Goal: Task Accomplishment & Management: Manage account settings

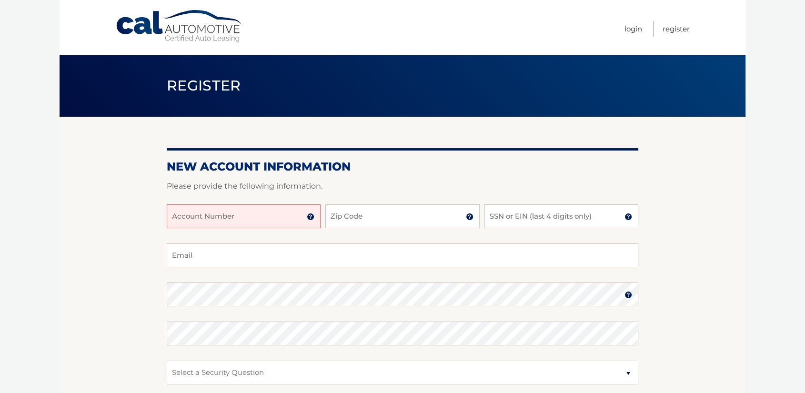
click at [200, 222] on input "Account Number" at bounding box center [244, 216] width 154 height 24
type input "44455982393"
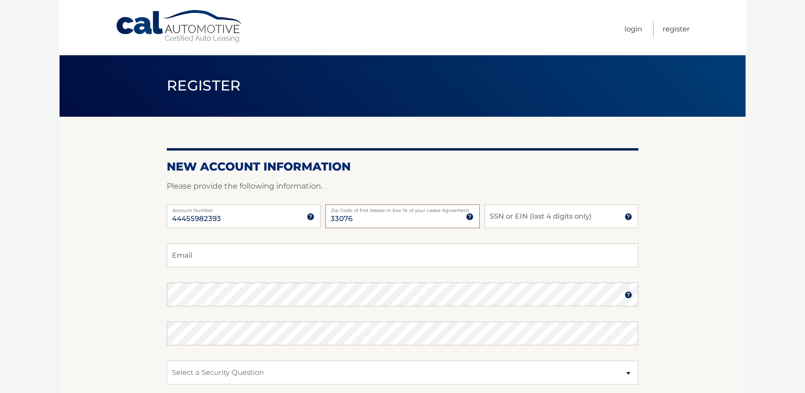
type input "33076"
type input "1"
type input "9350"
click at [197, 266] on input "Email" at bounding box center [403, 255] width 472 height 24
type input "krameisen@gmail.com"
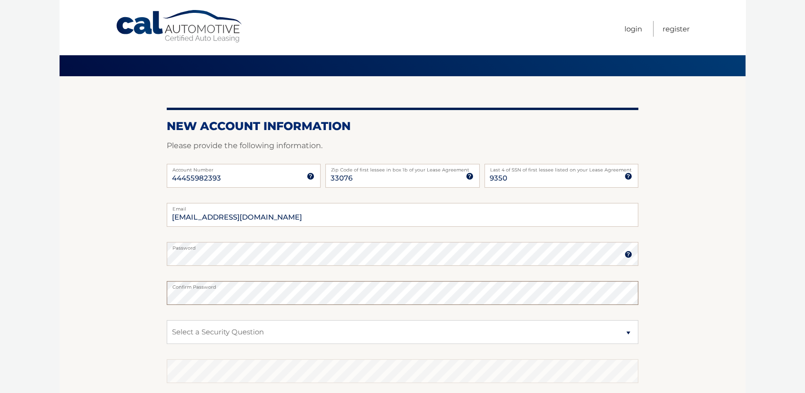
scroll to position [106, 0]
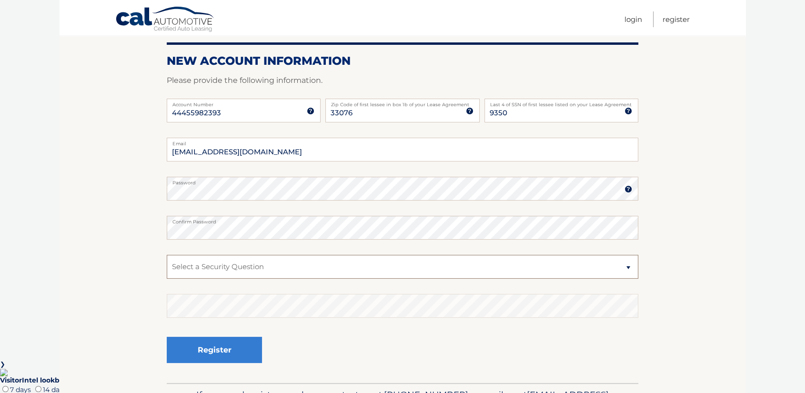
click at [216, 274] on select "Select a Security Question What was the name of your elementary school? What is…" at bounding box center [403, 267] width 472 height 24
select select "2"
click at [167, 263] on select "Select a Security Question What was the name of your elementary school? What is…" at bounding box center [403, 267] width 472 height 24
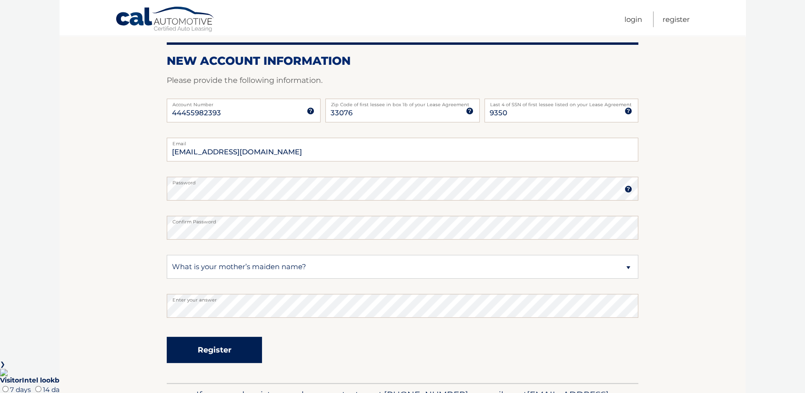
click at [223, 353] on button "Register" at bounding box center [214, 350] width 95 height 26
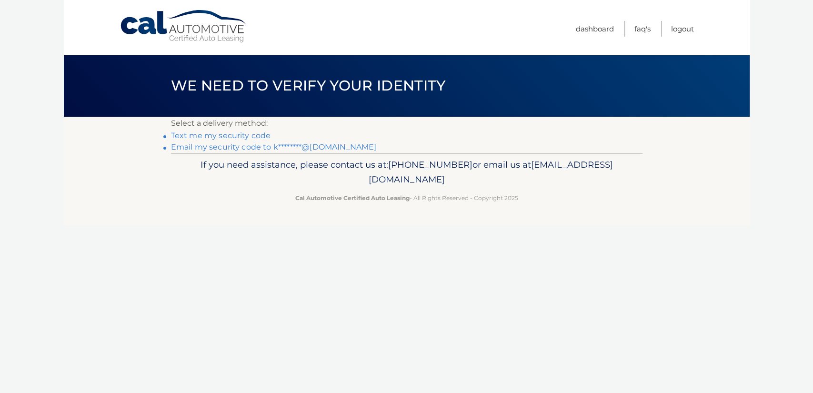
click at [214, 140] on link "Text me my security code" at bounding box center [221, 135] width 100 height 9
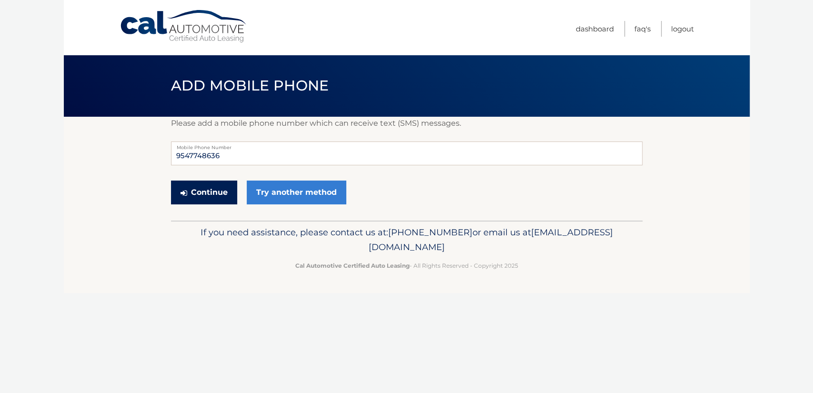
click at [206, 204] on button "Continue" at bounding box center [204, 193] width 66 height 24
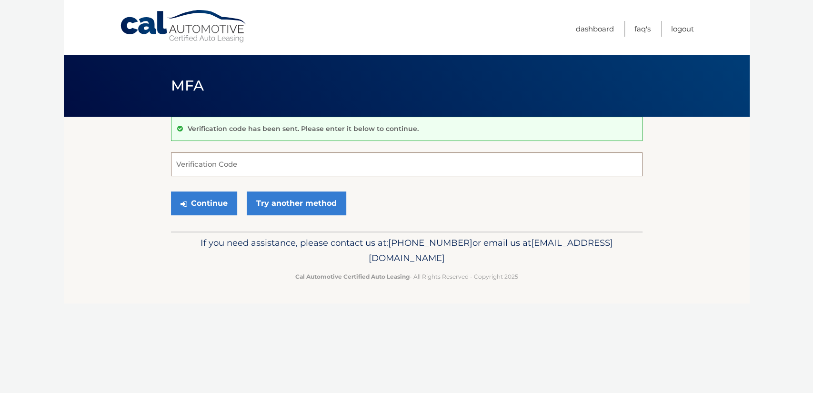
click at [217, 166] on input "Verification Code" at bounding box center [407, 164] width 472 height 24
type input "601940"
click at [231, 213] on button "Continue" at bounding box center [204, 204] width 66 height 24
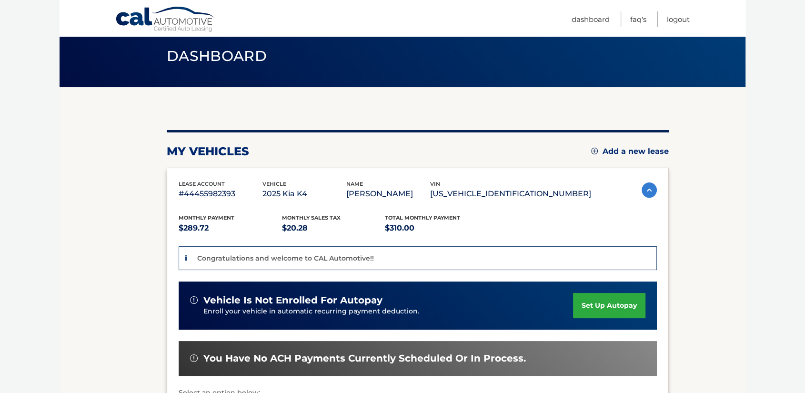
scroll to position [53, 0]
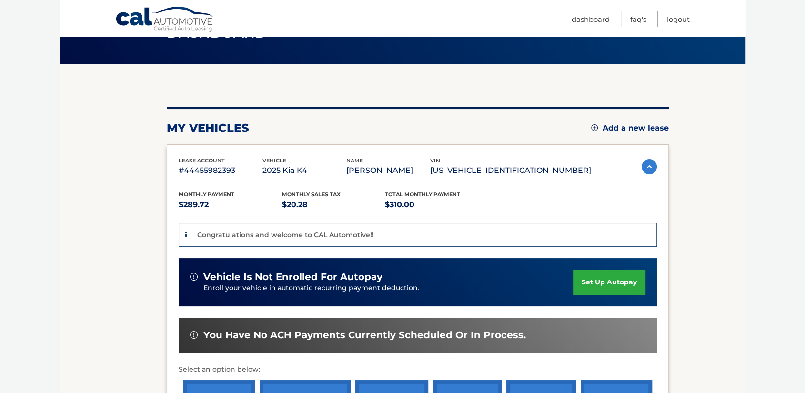
click at [603, 283] on link "set up autopay" at bounding box center [609, 282] width 72 height 25
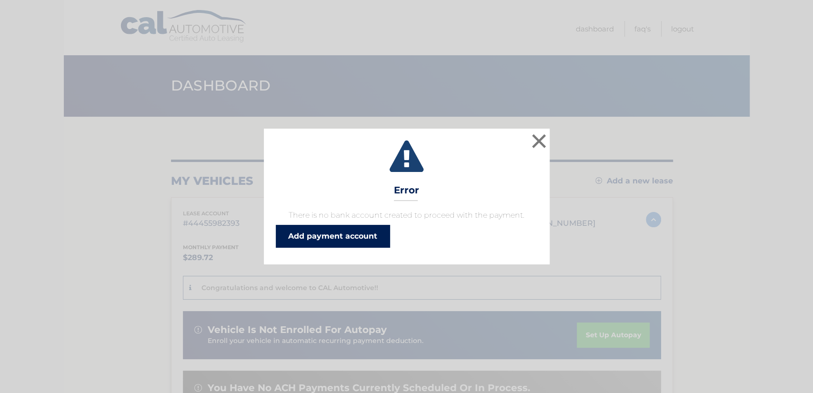
click at [355, 248] on link "Add payment account" at bounding box center [333, 236] width 114 height 23
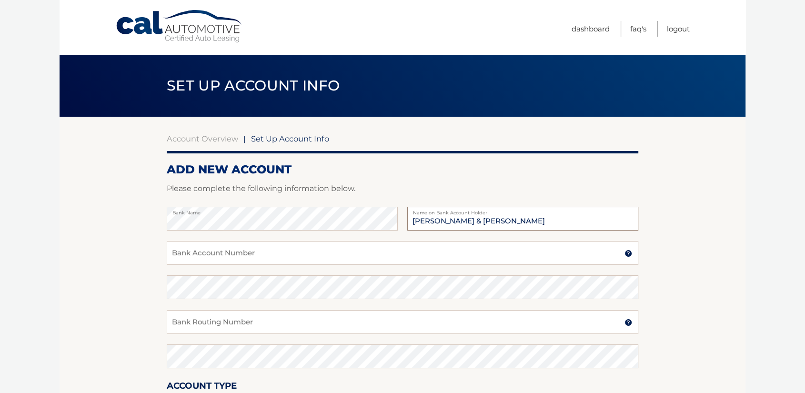
type input "[PERSON_NAME] & [PERSON_NAME]"
click at [215, 265] on input "Bank Account Number" at bounding box center [403, 253] width 472 height 24
type input "820002146465"
drag, startPoint x: 252, startPoint y: 337, endPoint x: 160, endPoint y: 333, distance: 92.1
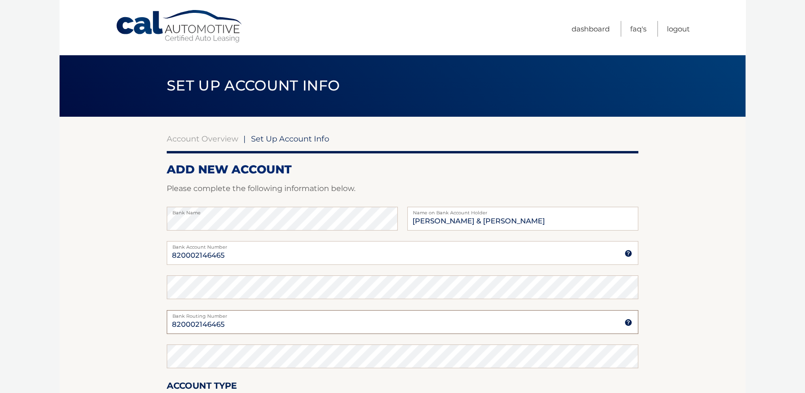
click at [160, 333] on section "Account Overview | Set Up Account Info ADD NEW ACCOUNT Please complete the foll…" at bounding box center [403, 299] width 686 height 364
click at [198, 334] on input "Bank Routing Number" at bounding box center [403, 322] width 472 height 24
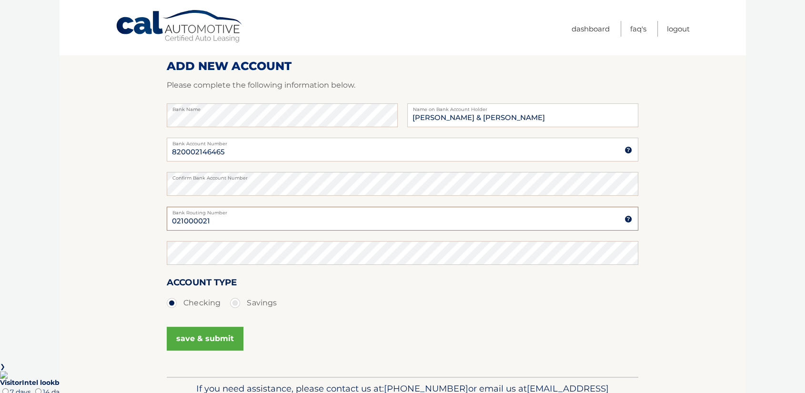
scroll to position [106, 0]
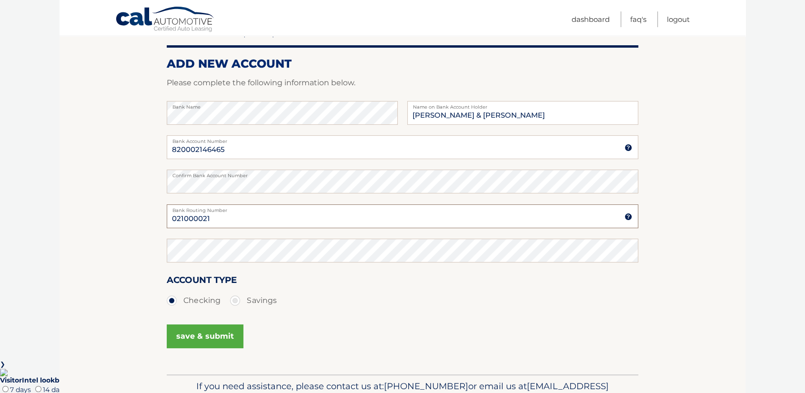
type input "021000021"
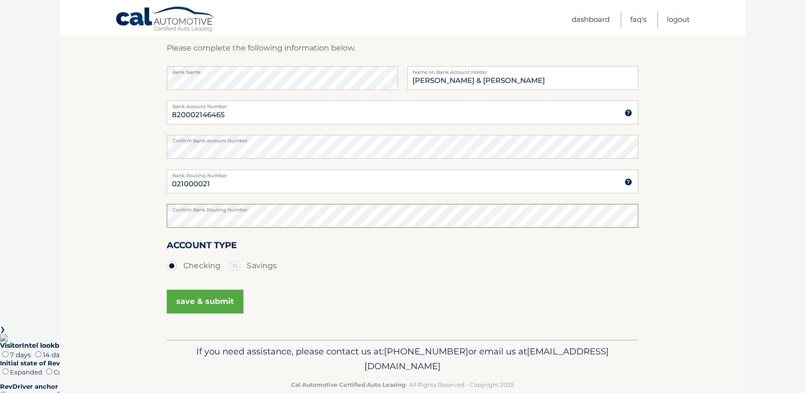
scroll to position [159, 0]
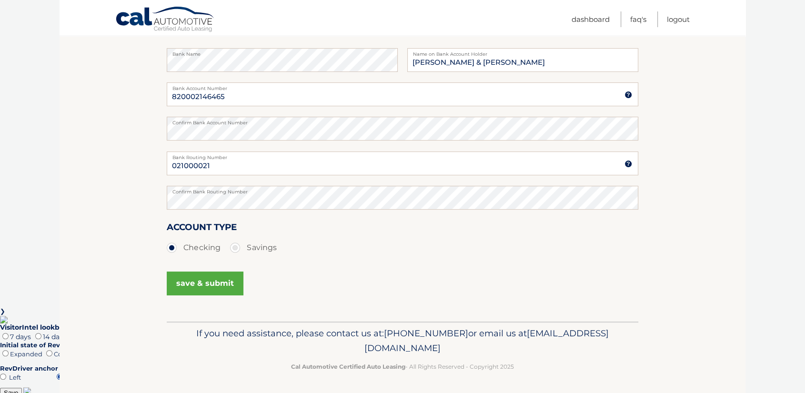
click at [373, 257] on div "Account Type Checking Savings" at bounding box center [403, 238] width 472 height 37
click at [208, 295] on button "save & submit" at bounding box center [205, 284] width 77 height 24
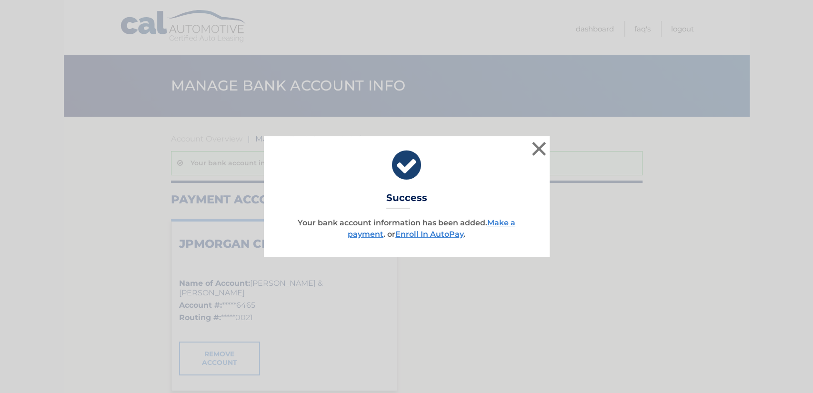
click at [466, 228] on p "Your bank account information has been added. Make a payment . or Enroll In Aut…" at bounding box center [407, 228] width 262 height 23
click at [464, 236] on link "Enroll In AutoPay" at bounding box center [430, 234] width 68 height 9
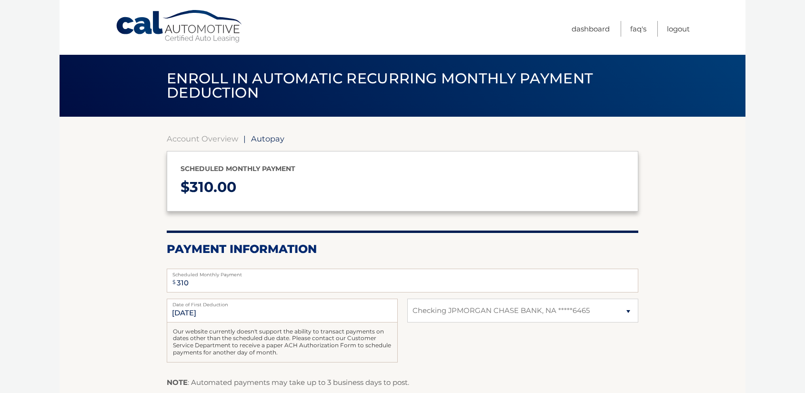
select select "NDYyNGM3MDUtNzJmNy00M2JlLThlZjEtNWMwM2Q2NTk0YmUy"
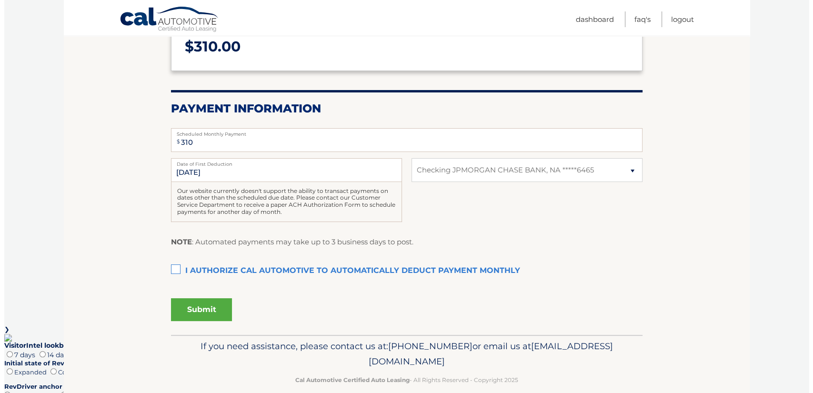
scroll to position [159, 0]
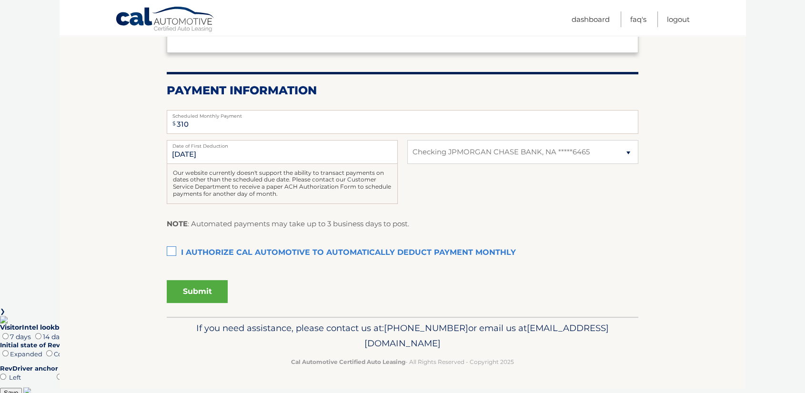
click at [171, 263] on label "I authorize cal automotive to automatically deduct payment monthly This checkbo…" at bounding box center [403, 252] width 472 height 19
click at [0, 0] on input "I authorize cal automotive to automatically deduct payment monthly This checkbo…" at bounding box center [0, 0] width 0 height 0
click at [212, 303] on button "Submit" at bounding box center [197, 291] width 61 height 23
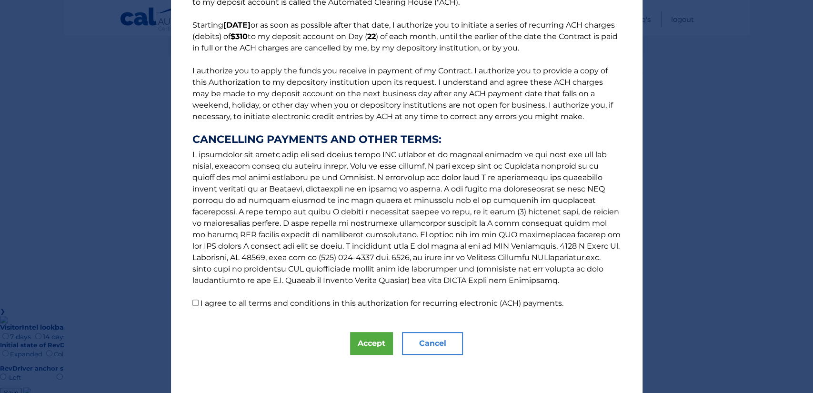
scroll to position [293, 0]
click at [193, 300] on input "I agree to all terms and conditions in this authorization for recurring electro…" at bounding box center [196, 303] width 6 height 6
checkbox input "true"
click at [355, 347] on button "Accept" at bounding box center [371, 343] width 43 height 23
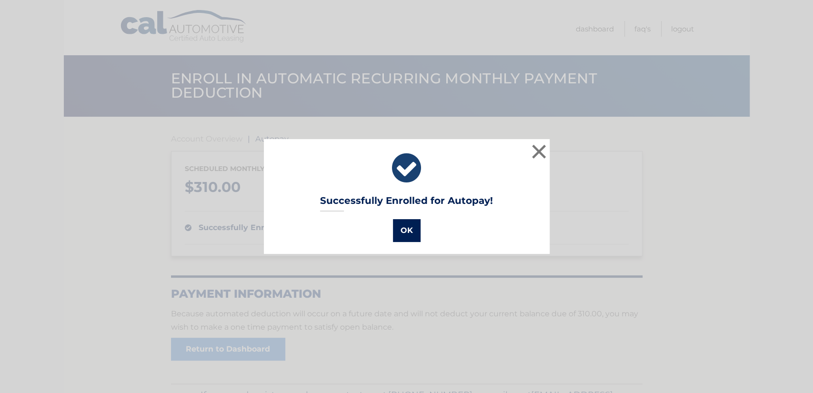
click at [406, 235] on button "OK" at bounding box center [407, 230] width 28 height 23
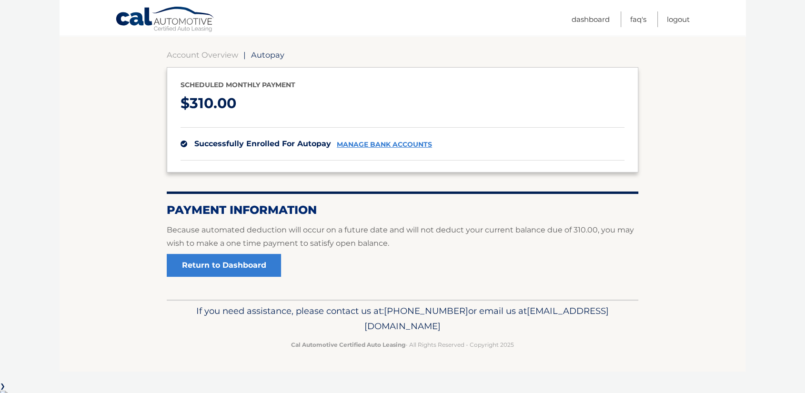
scroll to position [106, 0]
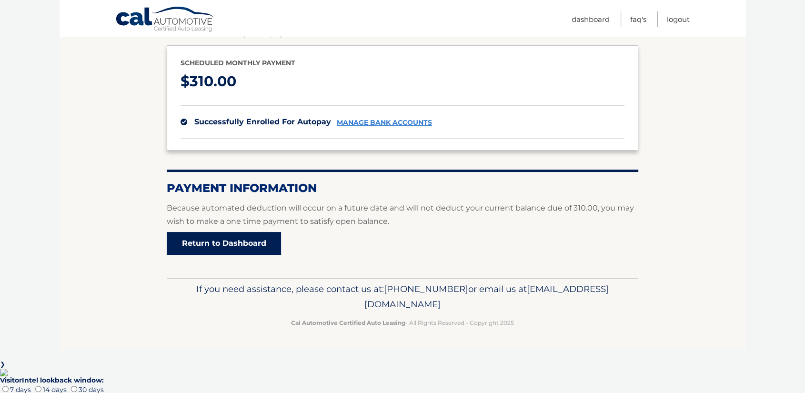
click at [278, 255] on link "Return to Dashboard" at bounding box center [224, 243] width 114 height 23
